Goal: Find specific page/section: Find specific page/section

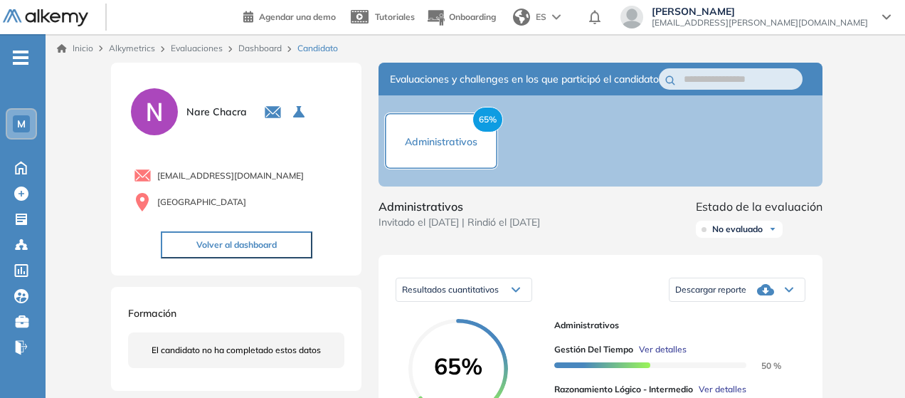
click at [260, 48] on link "Dashboard" at bounding box center [259, 48] width 43 height 11
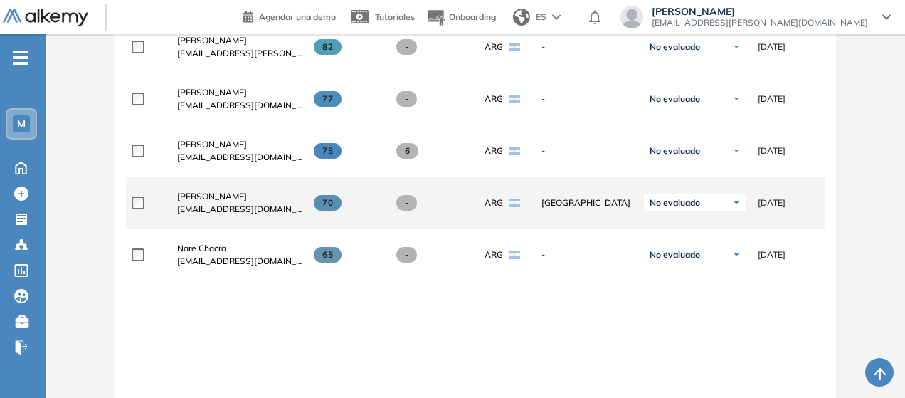
scroll to position [569, 0]
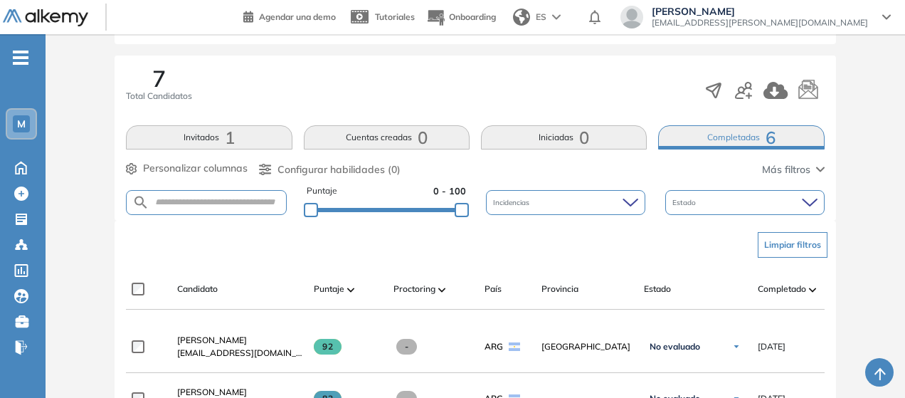
click at [226, 137] on span "1" at bounding box center [230, 137] width 10 height 0
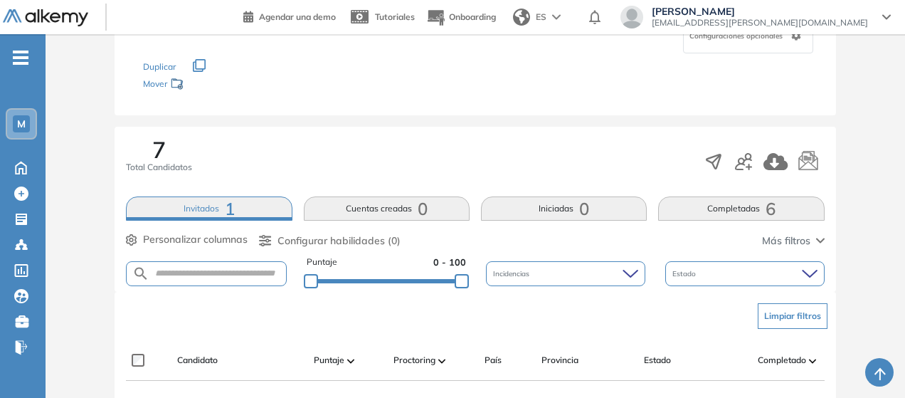
scroll to position [0, 0]
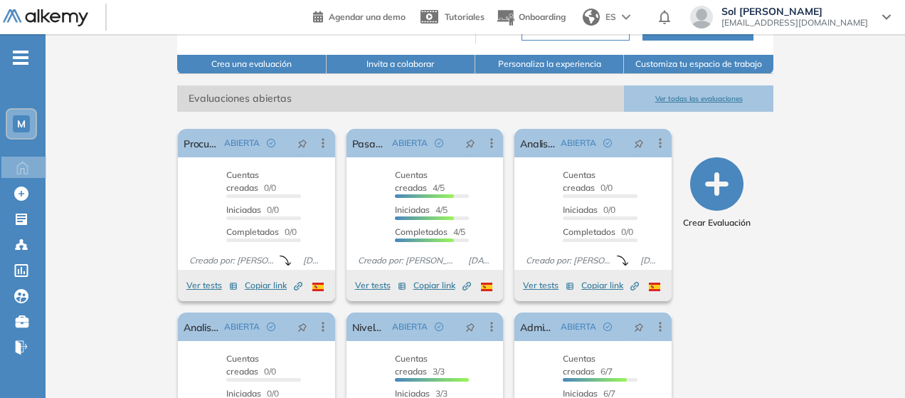
scroll to position [175, 0]
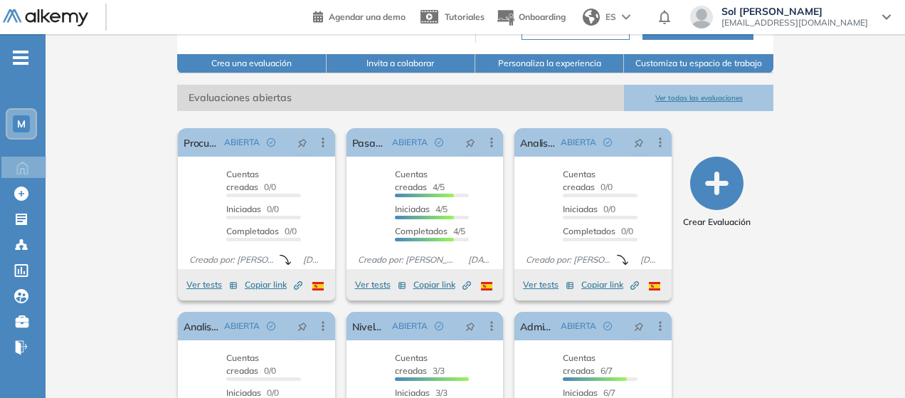
click at [773, 90] on button "Ver todas las evaluaciones" at bounding box center [698, 98] width 149 height 26
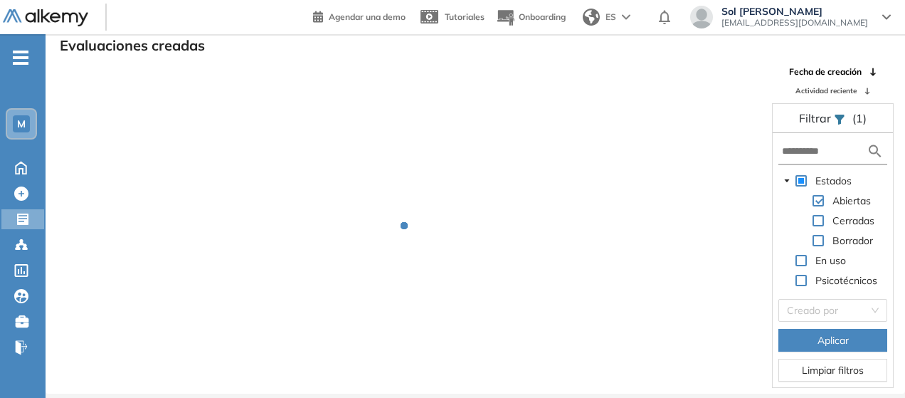
scroll to position [34, 0]
click at [850, 88] on span "Actividad reciente" at bounding box center [825, 90] width 61 height 11
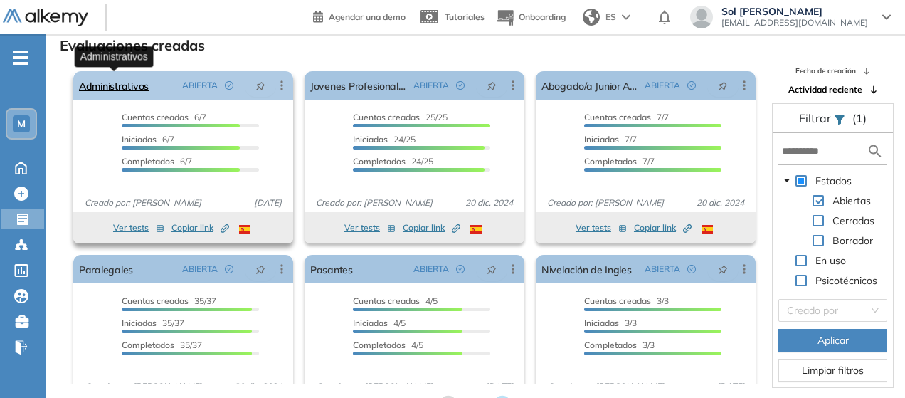
click at [132, 88] on link "Administrativos" at bounding box center [114, 85] width 70 height 28
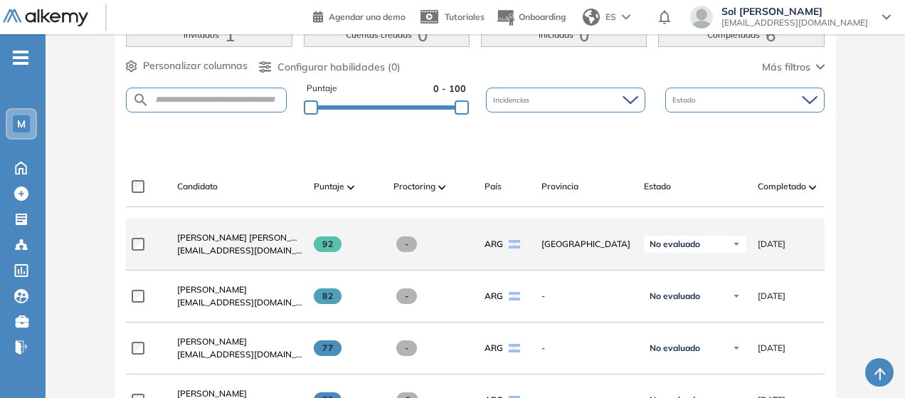
scroll to position [285, 0]
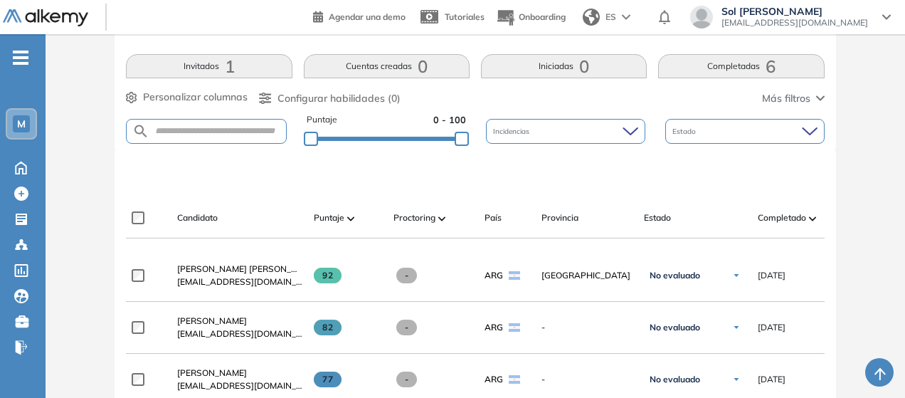
click at [255, 73] on button "Invitados 1" at bounding box center [209, 66] width 166 height 24
